Goal: Find contact information: Find contact information

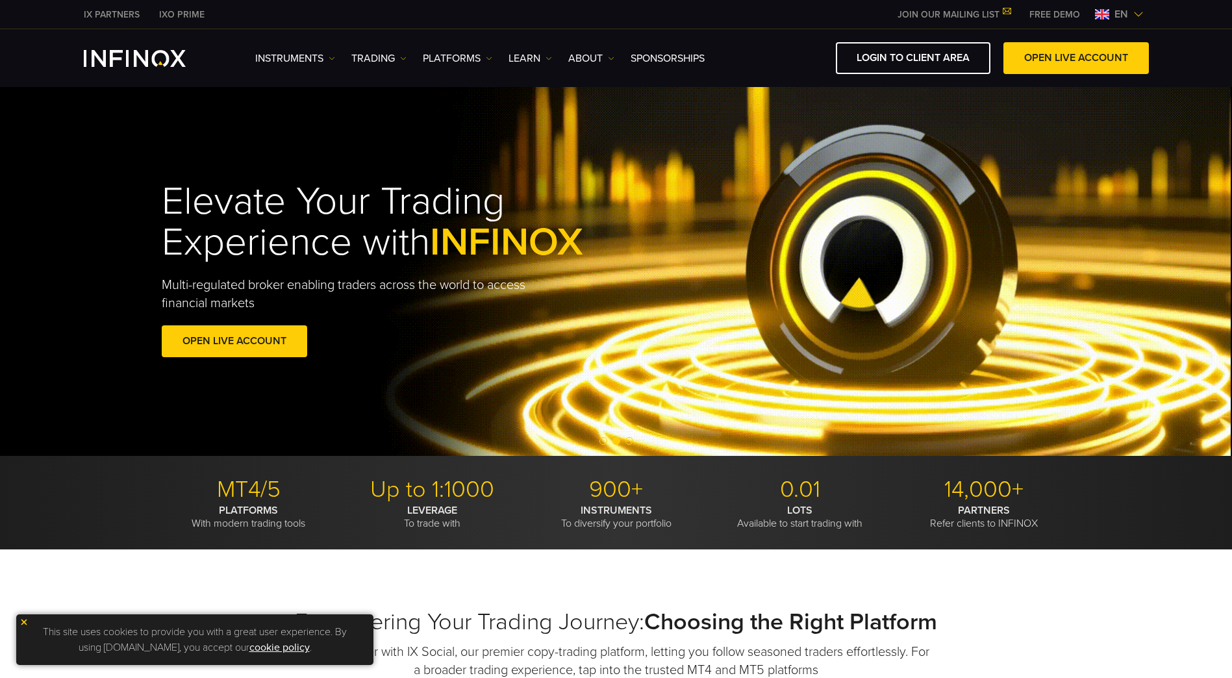
click at [25, 621] on img at bounding box center [23, 622] width 9 height 9
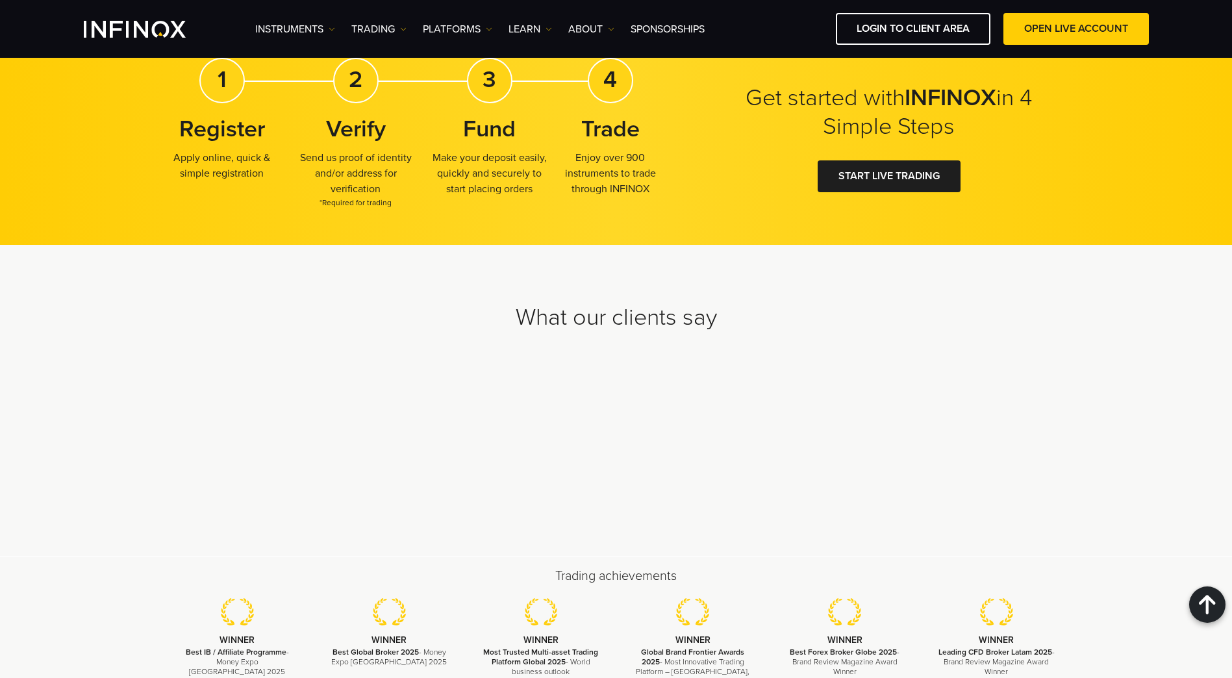
scroll to position [3879, 0]
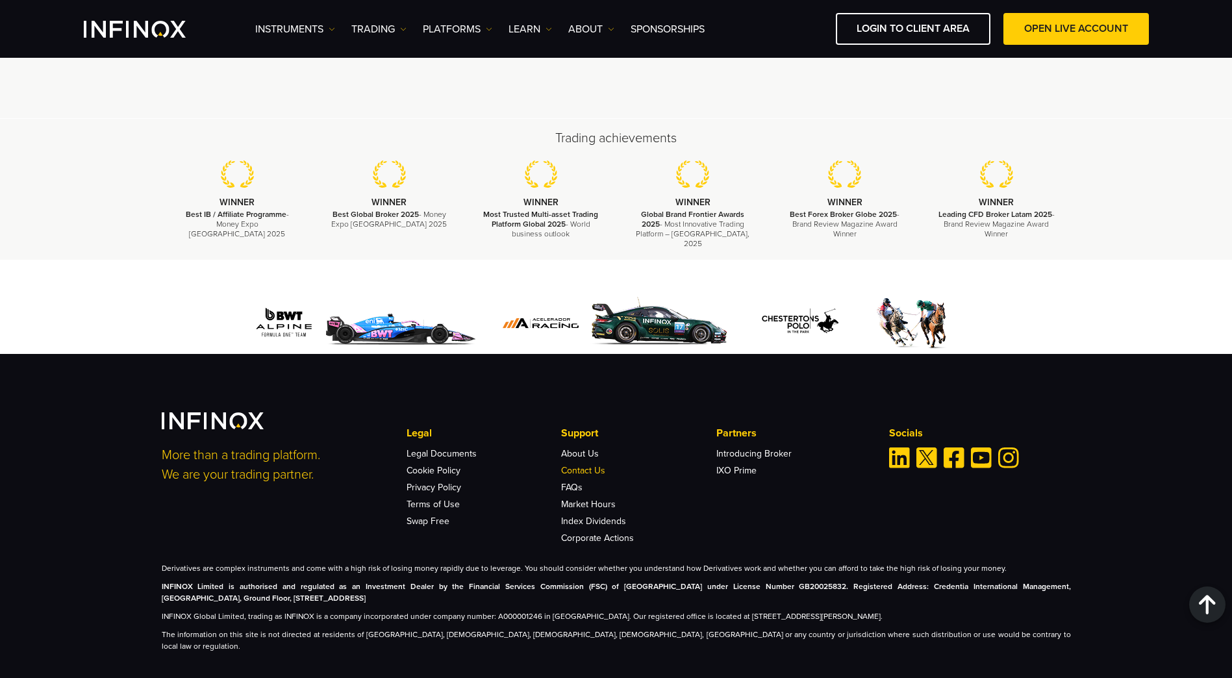
click at [589, 465] on link "Contact Us" at bounding box center [583, 470] width 44 height 11
